Goal: Task Accomplishment & Management: Complete application form

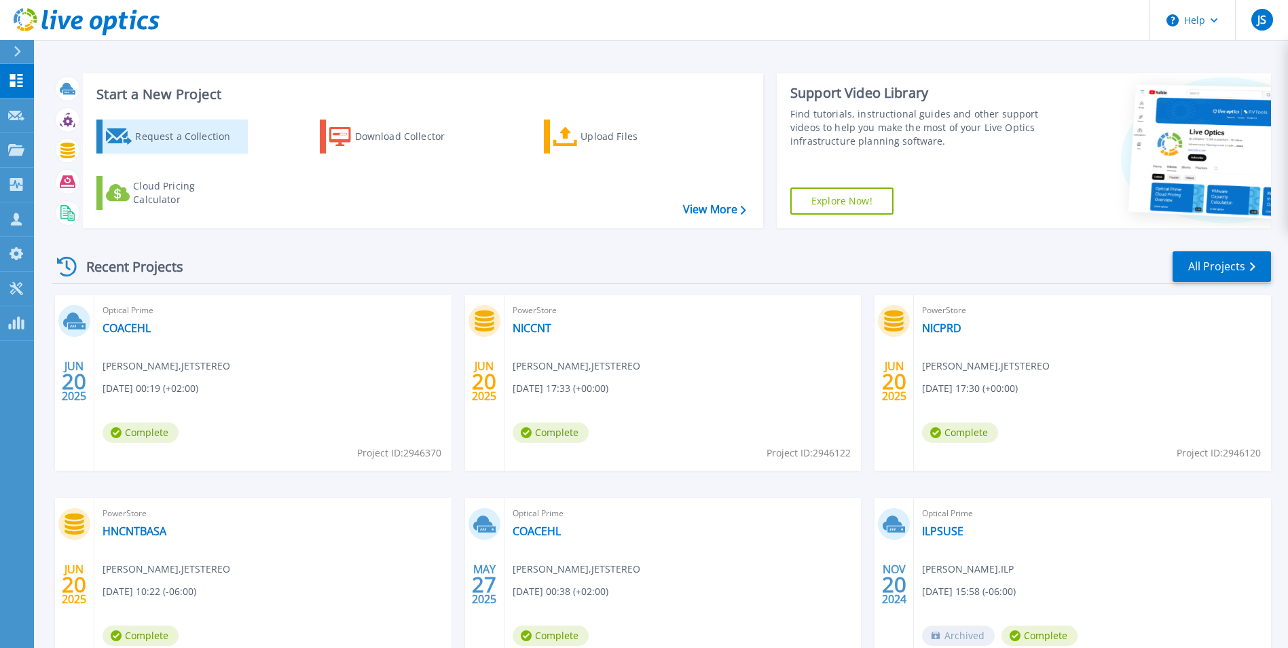
click at [159, 134] on div "Request a Collection" at bounding box center [189, 136] width 109 height 27
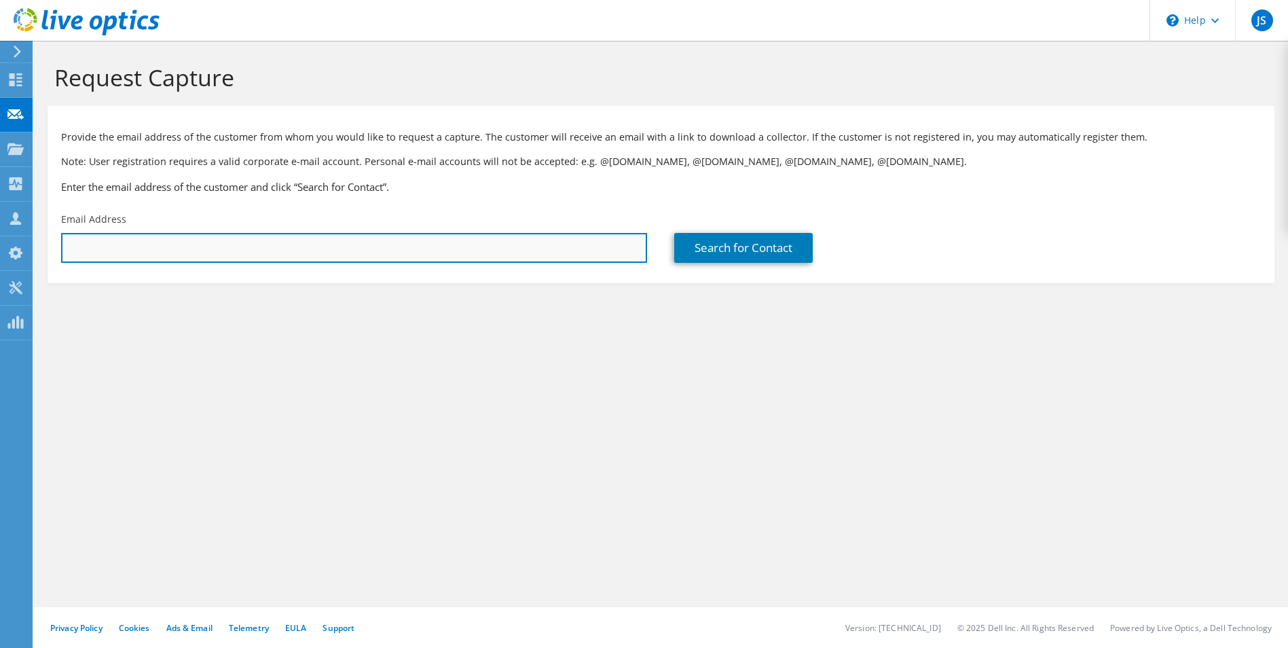
click at [211, 253] on input "text" at bounding box center [354, 248] width 586 height 30
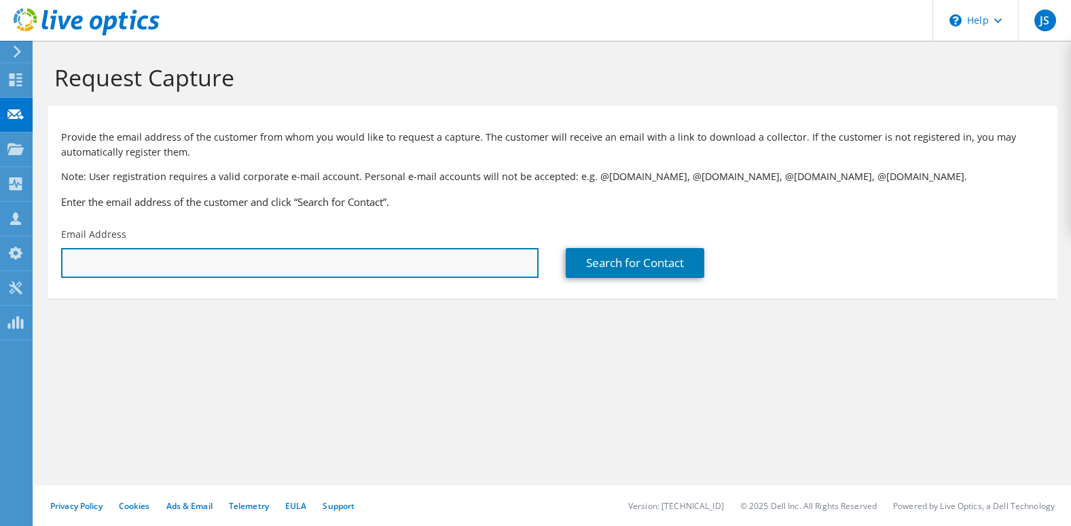
click at [163, 269] on input "text" at bounding box center [299, 263] width 477 height 30
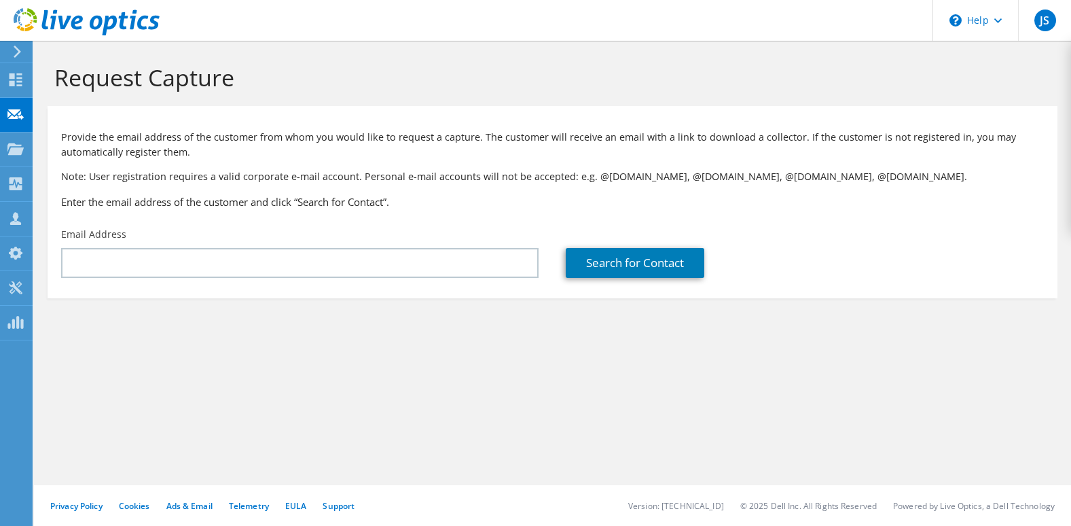
click at [546, 478] on div "Request Capture Provide the email address of the customer from whom you would l…" at bounding box center [552, 283] width 1037 height 485
click at [544, 369] on div "Request Capture Provide the email address of the customer from whom you would l…" at bounding box center [552, 283] width 1037 height 485
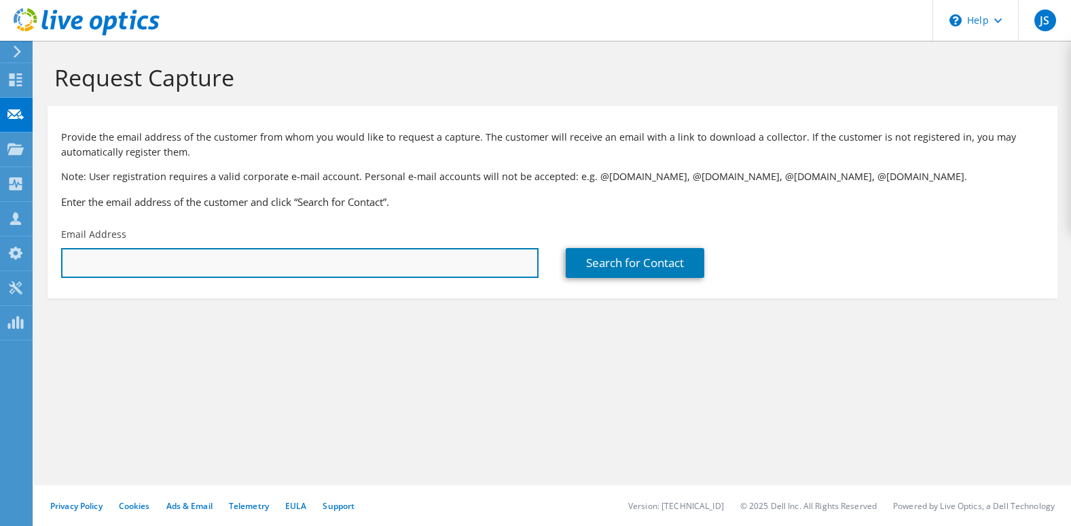
click at [365, 271] on input "text" at bounding box center [299, 263] width 477 height 30
type input "[EMAIL_ADDRESS][DOMAIN_NAME]"
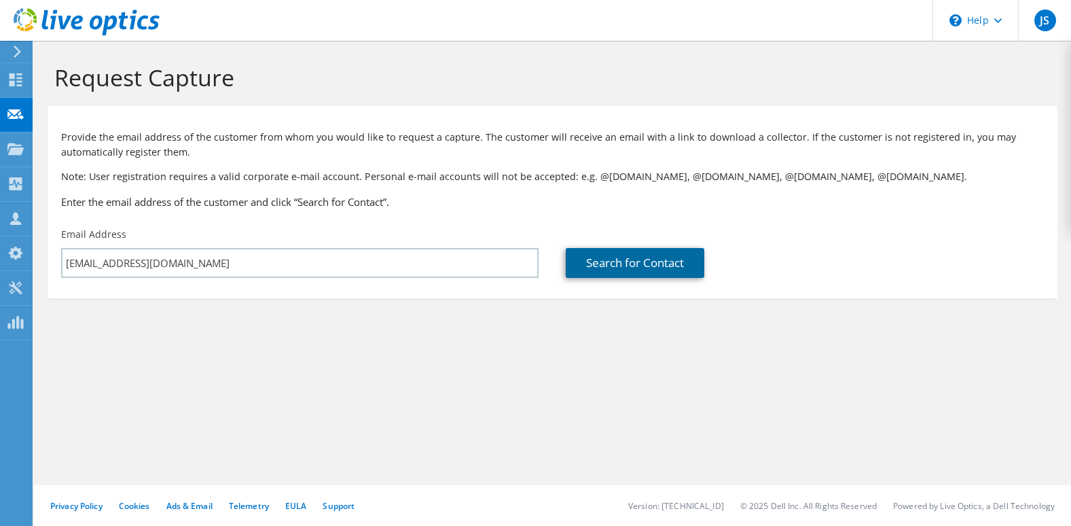
click at [626, 270] on link "Search for Contact" at bounding box center [635, 263] width 139 height 30
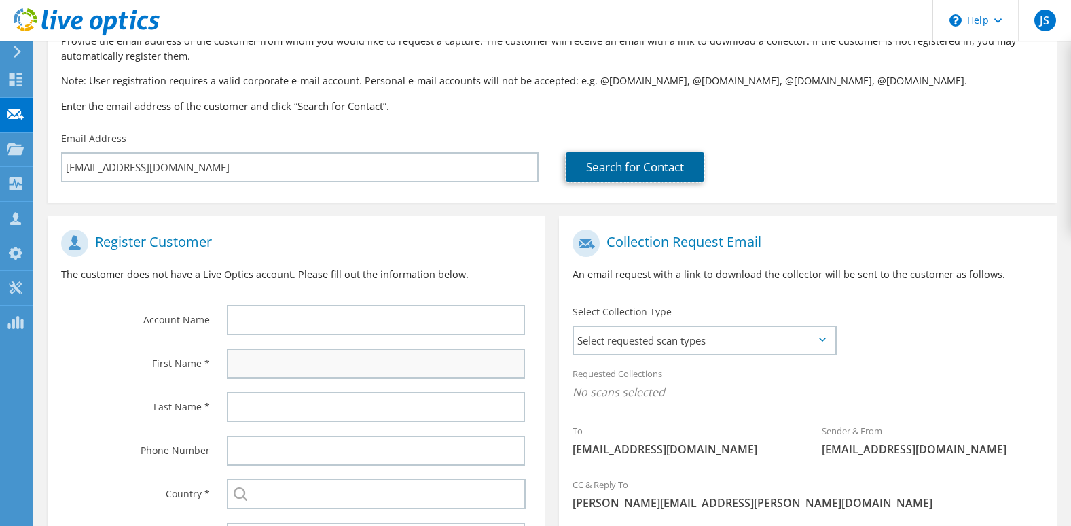
scroll to position [232, 0]
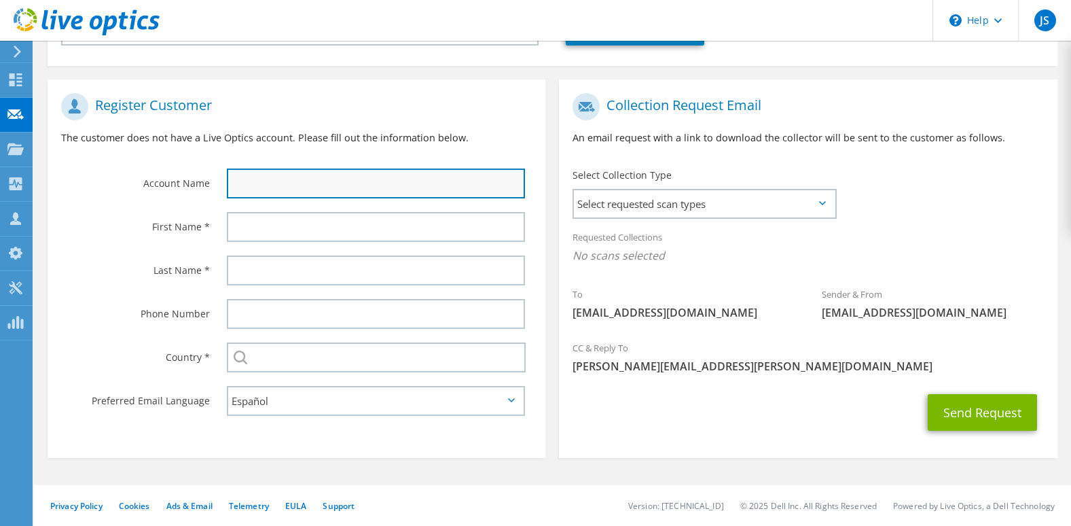
click at [357, 185] on input "text" at bounding box center [376, 183] width 298 height 30
type input "P"
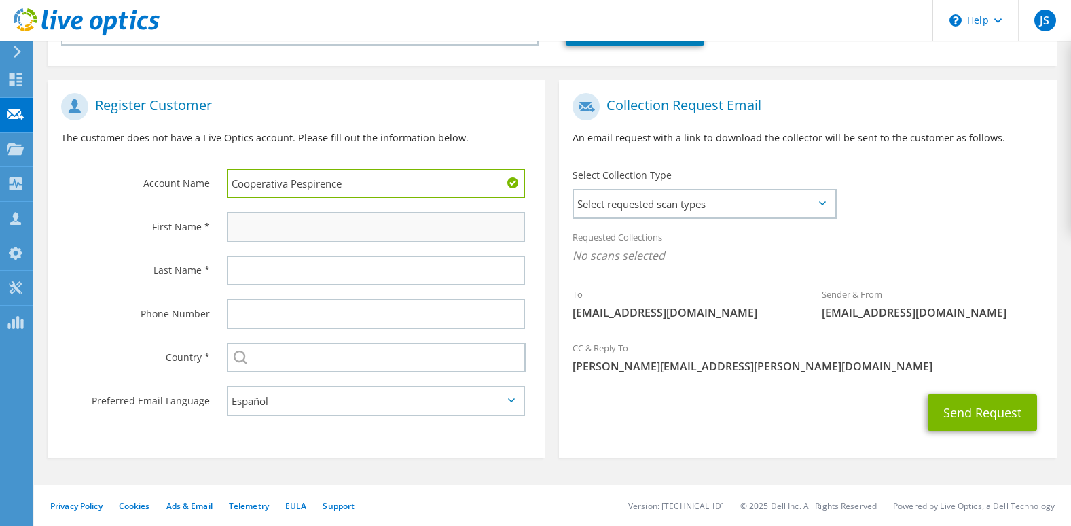
type input "Cooperativa Pespirence"
click at [321, 225] on input "text" at bounding box center [376, 227] width 298 height 30
type input "[PERSON_NAME]"
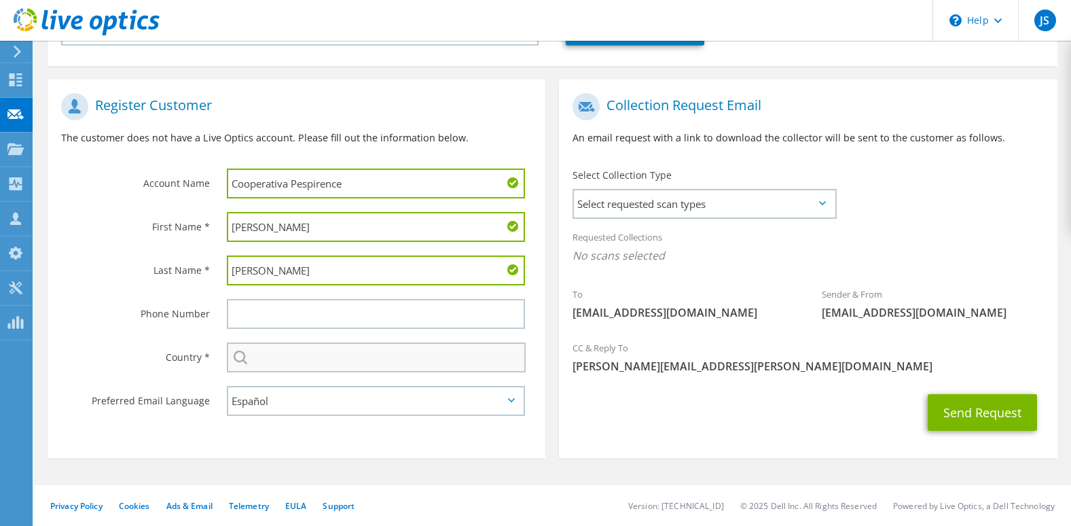
type input "[PERSON_NAME]"
click at [328, 350] on input "text" at bounding box center [376, 357] width 299 height 30
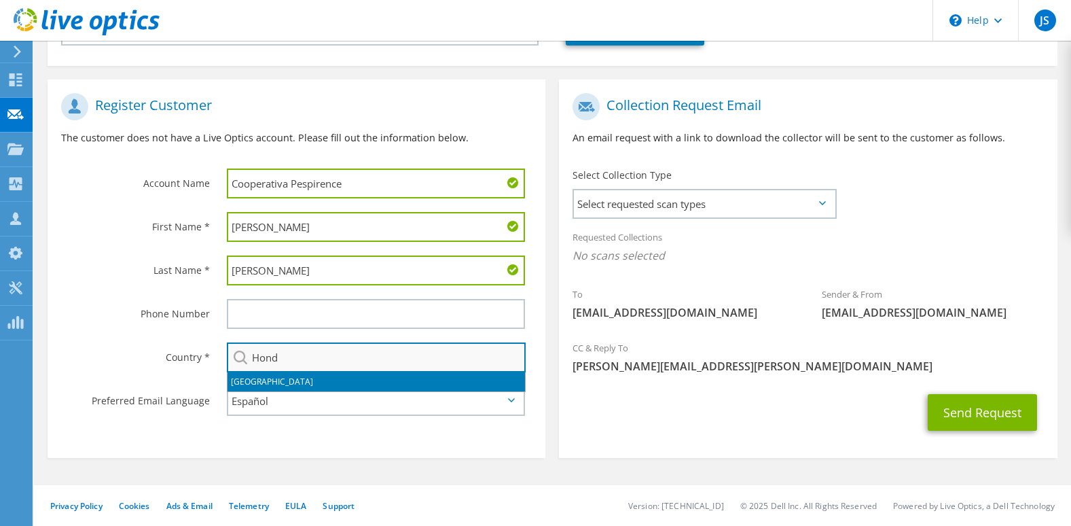
type input "[GEOGRAPHIC_DATA]"
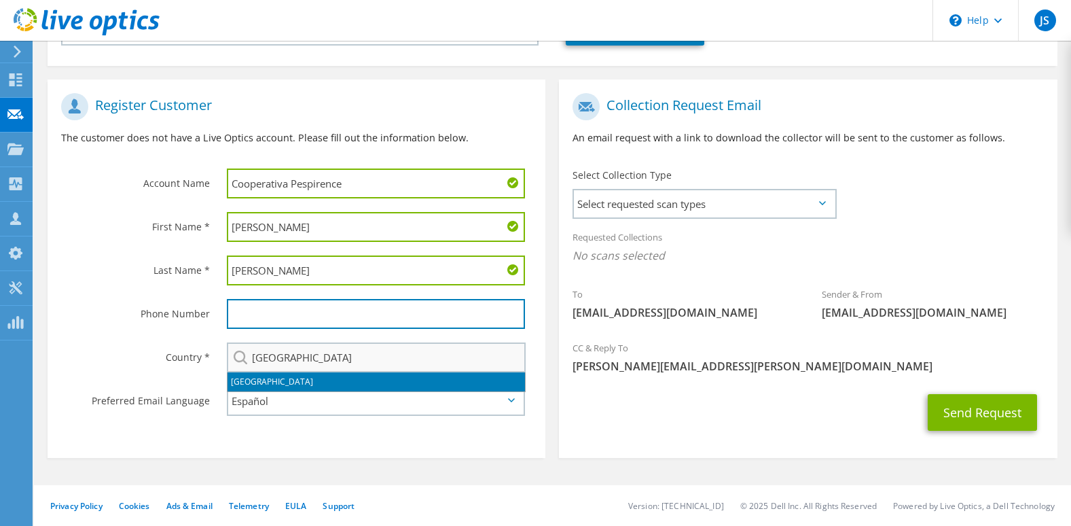
type input "99821986"
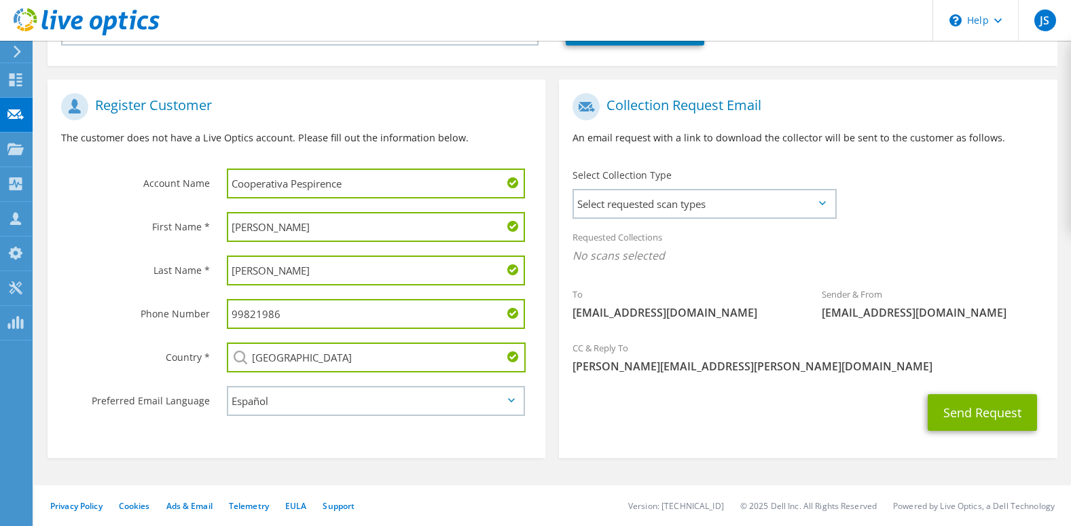
drag, startPoint x: 316, startPoint y: 318, endPoint x: 132, endPoint y: 320, distance: 184.0
click at [132, 320] on div "Phone Number 99821986" at bounding box center [297, 313] width 498 height 43
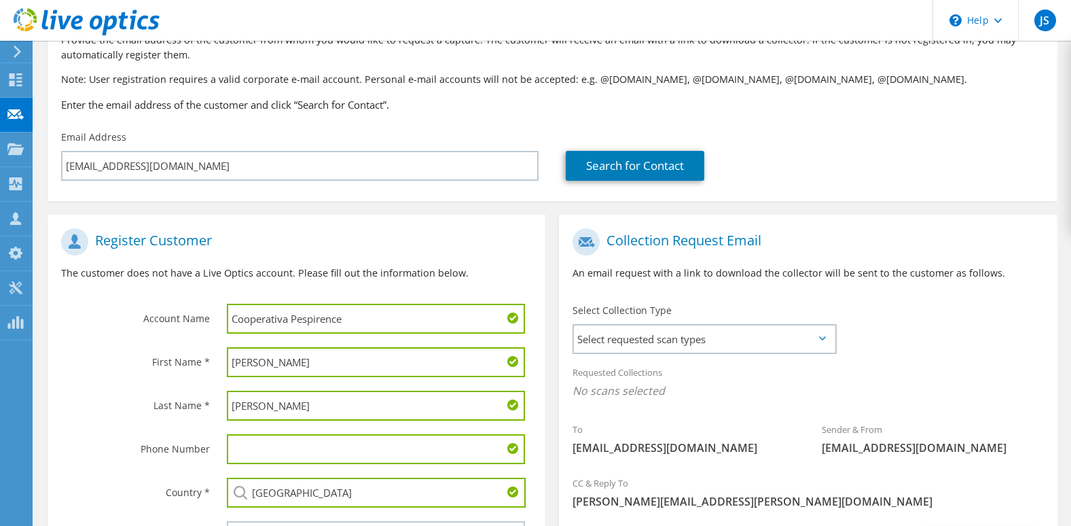
scroll to position [96, 0]
click at [773, 331] on span "Select requested scan types" at bounding box center [704, 339] width 261 height 27
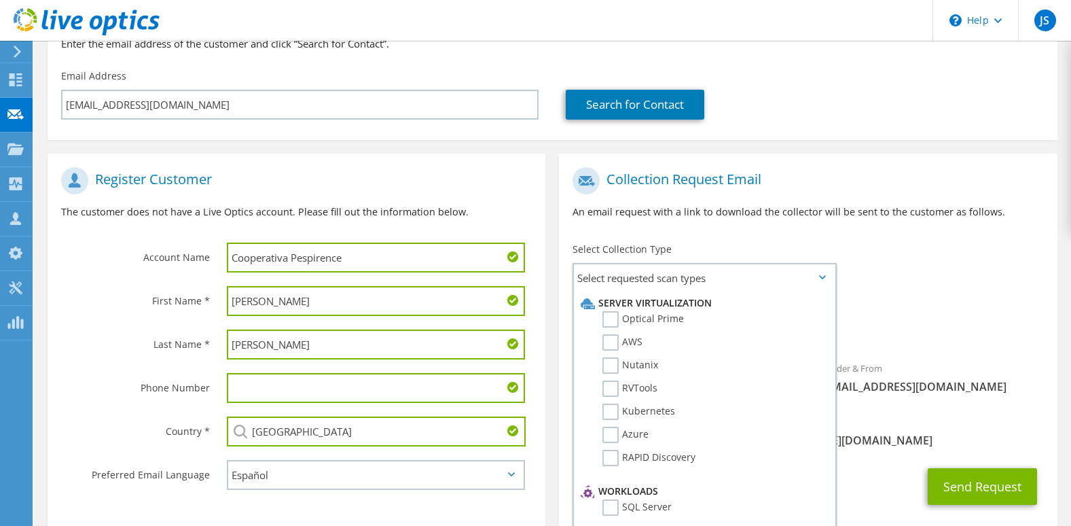
scroll to position [232, 0]
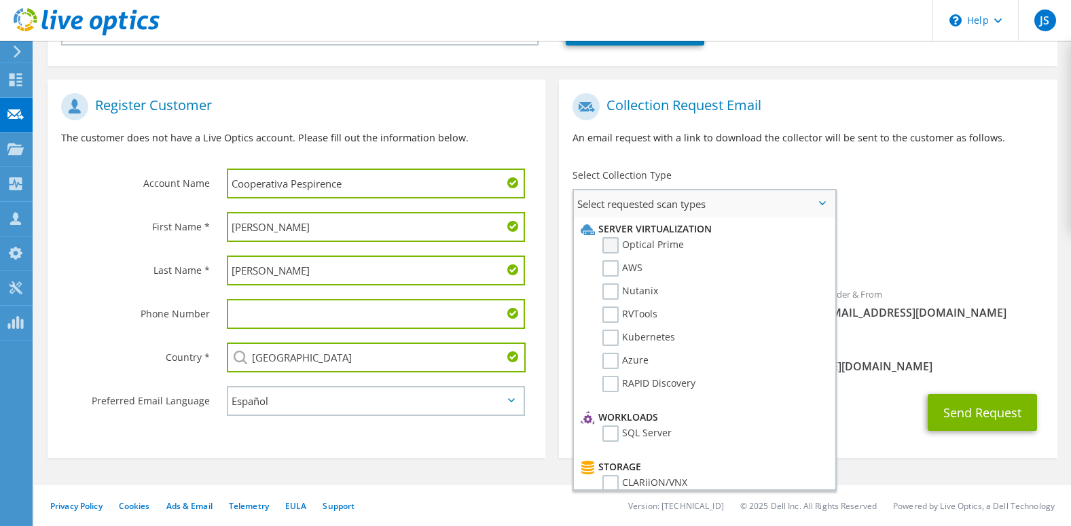
click at [610, 242] on label "Optical Prime" at bounding box center [642, 245] width 81 height 16
click at [0, 0] on input "Optical Prime" at bounding box center [0, 0] width 0 height 0
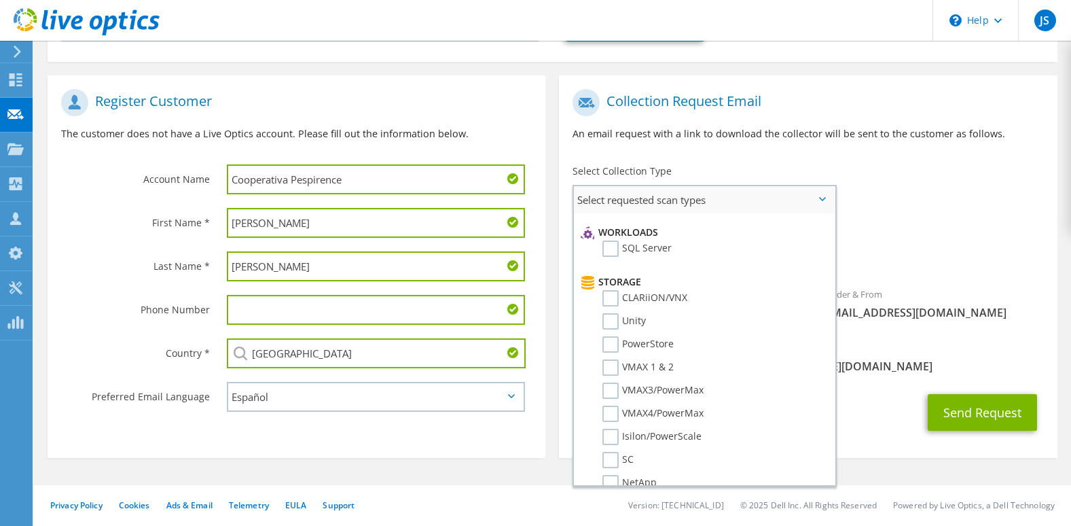
scroll to position [204, 0]
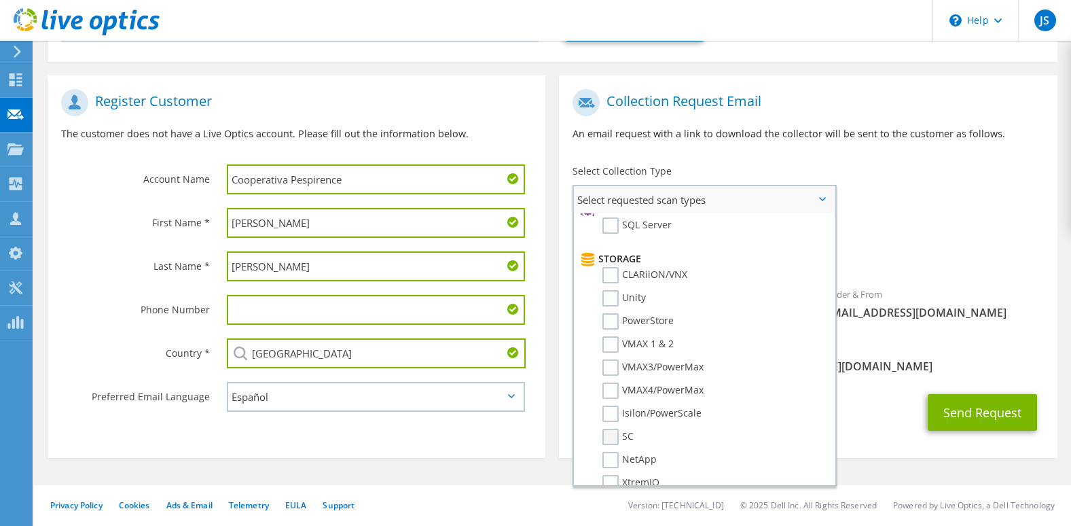
click at [616, 438] on label "SC" at bounding box center [617, 436] width 31 height 16
click at [0, 0] on input "SC" at bounding box center [0, 0] width 0 height 0
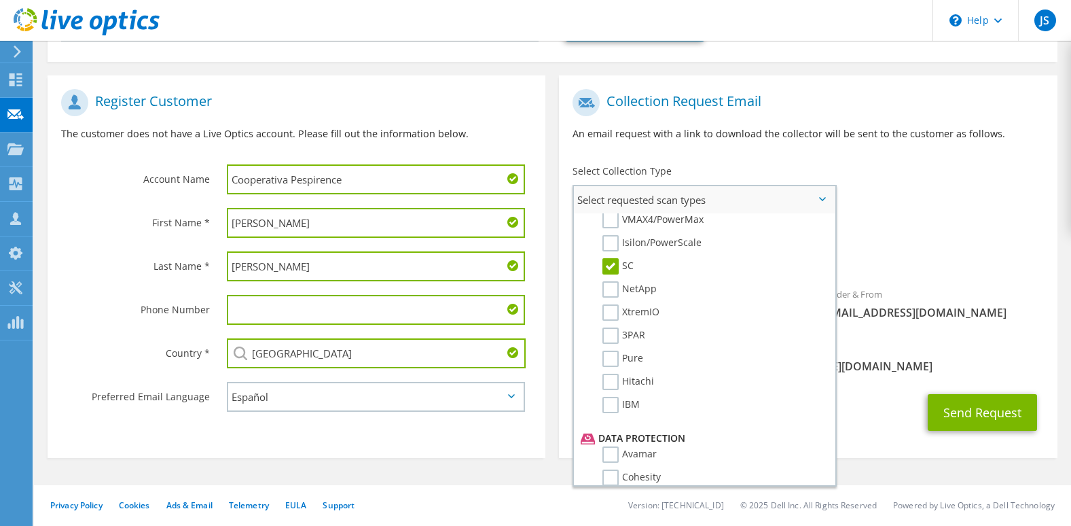
scroll to position [306, 0]
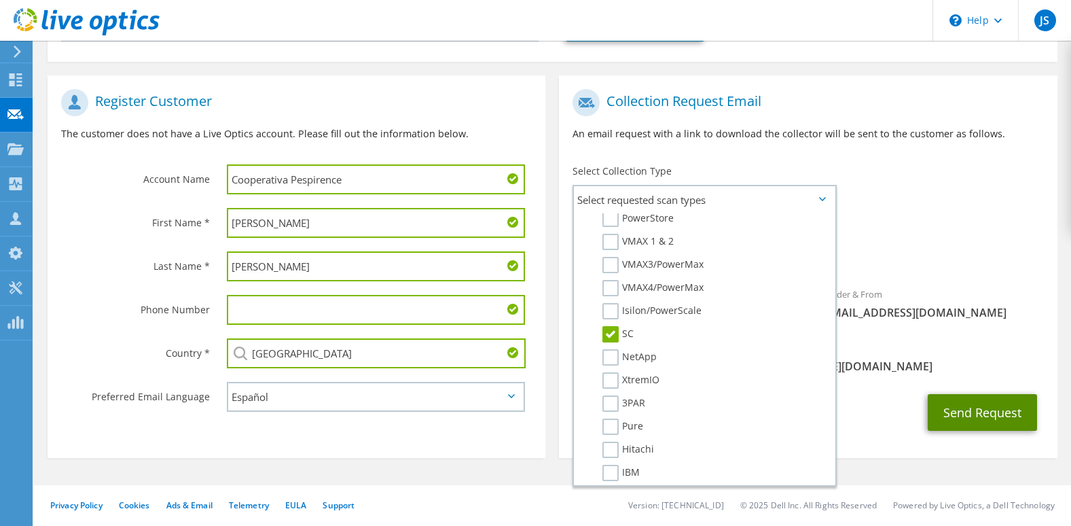
click at [971, 409] on button "Send Request" at bounding box center [982, 412] width 109 height 37
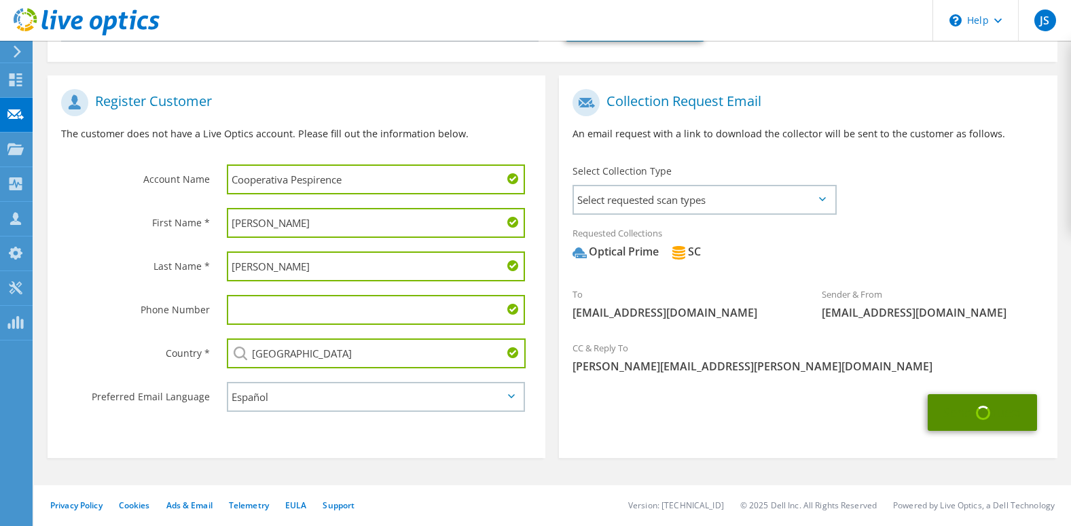
click at [990, 399] on button "Send Request" at bounding box center [982, 412] width 109 height 37
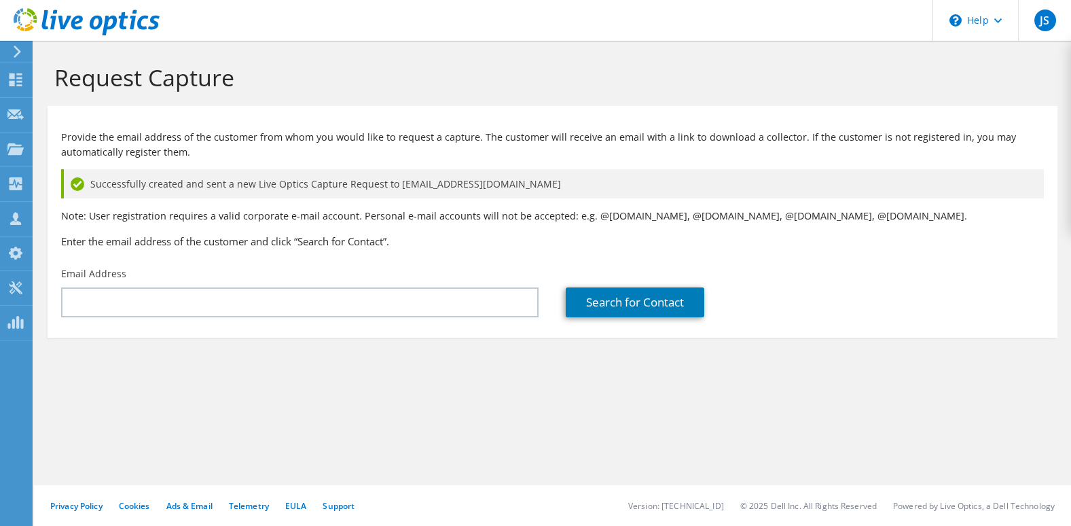
drag, startPoint x: 228, startPoint y: 383, endPoint x: 258, endPoint y: 367, distance: 34.0
click at [228, 383] on section "Request Capture Provide the email address of the customer from whom you would l…" at bounding box center [552, 223] width 1037 height 365
